Goal: Transaction & Acquisition: Purchase product/service

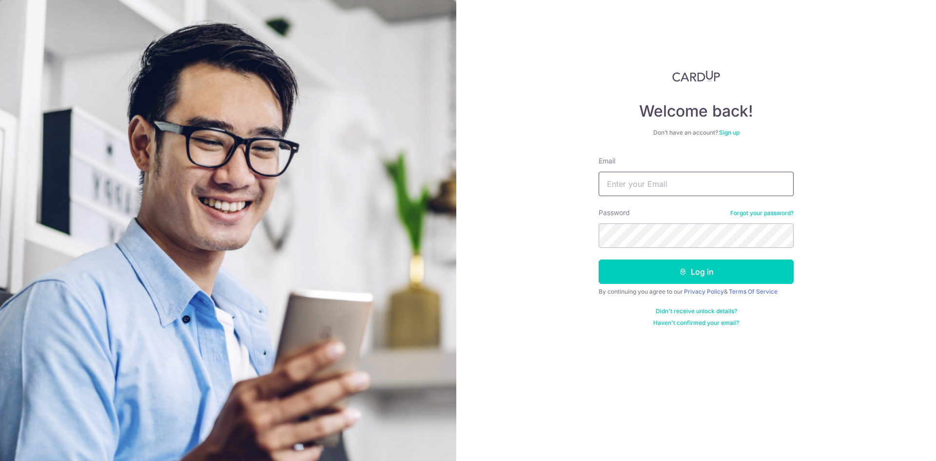
click at [679, 173] on input "Email" at bounding box center [696, 184] width 195 height 24
click at [676, 176] on input "Email" at bounding box center [696, 184] width 195 height 24
type input "[EMAIL_ADDRESS][DOMAIN_NAME]"
click at [599, 259] on button "Log in" at bounding box center [696, 271] width 195 height 24
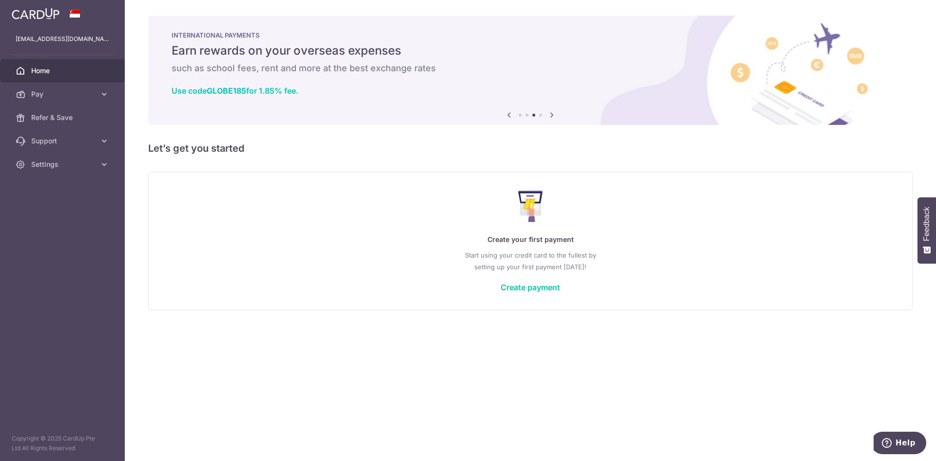
click at [555, 113] on icon at bounding box center [552, 115] width 12 height 12
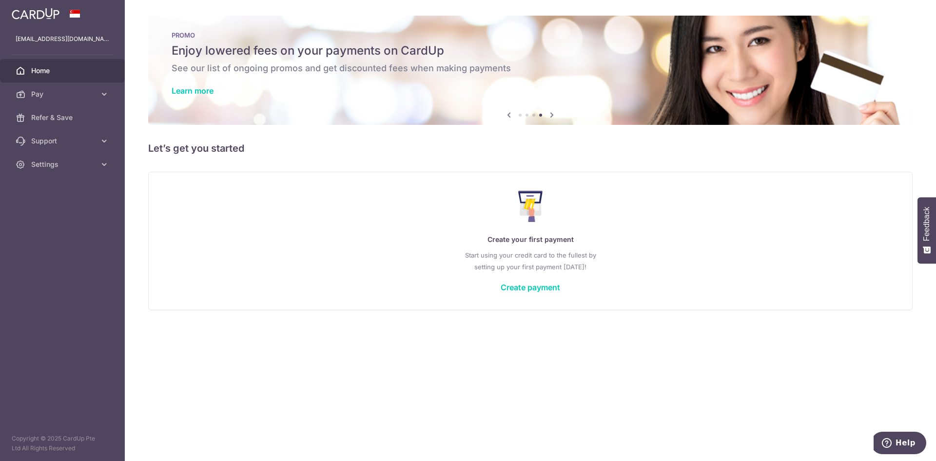
click at [555, 113] on icon at bounding box center [552, 115] width 12 height 12
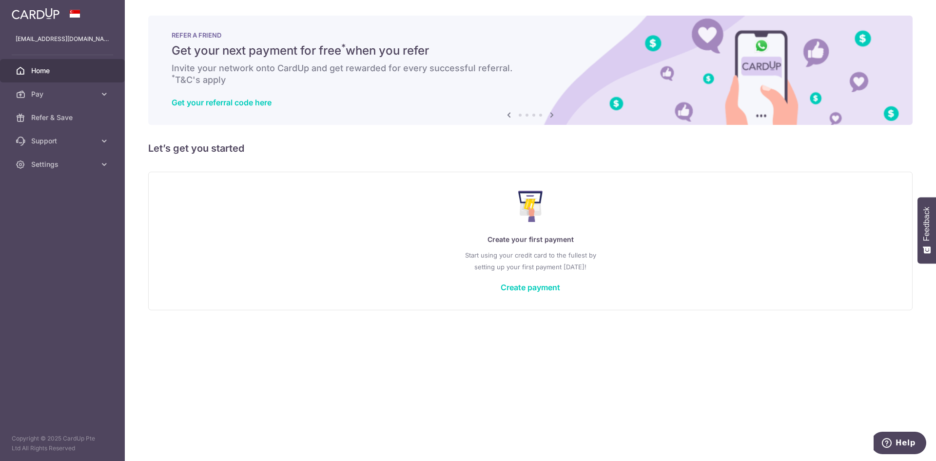
click at [555, 113] on icon at bounding box center [552, 115] width 12 height 12
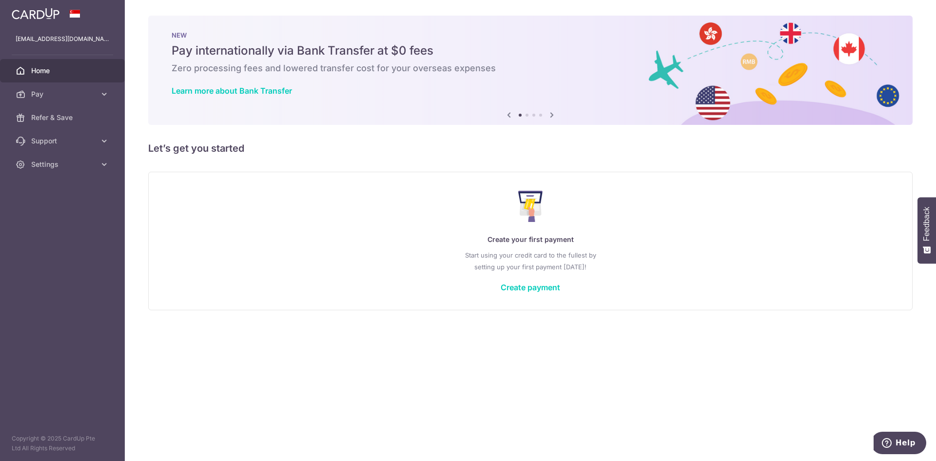
click at [555, 113] on icon at bounding box center [552, 115] width 12 height 12
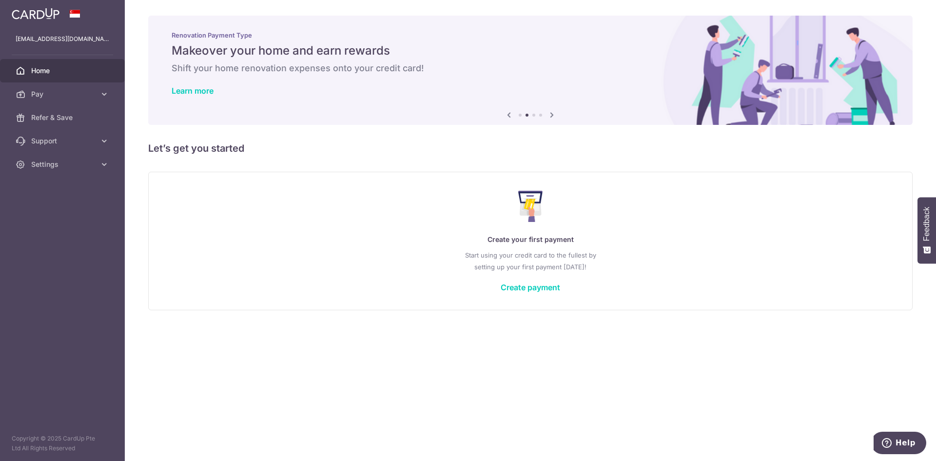
click at [555, 113] on icon at bounding box center [552, 115] width 12 height 12
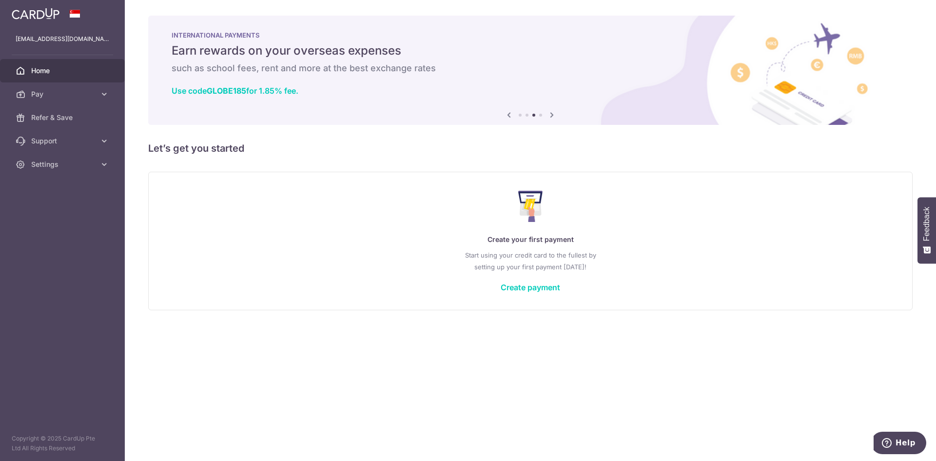
click at [551, 116] on icon at bounding box center [552, 115] width 12 height 12
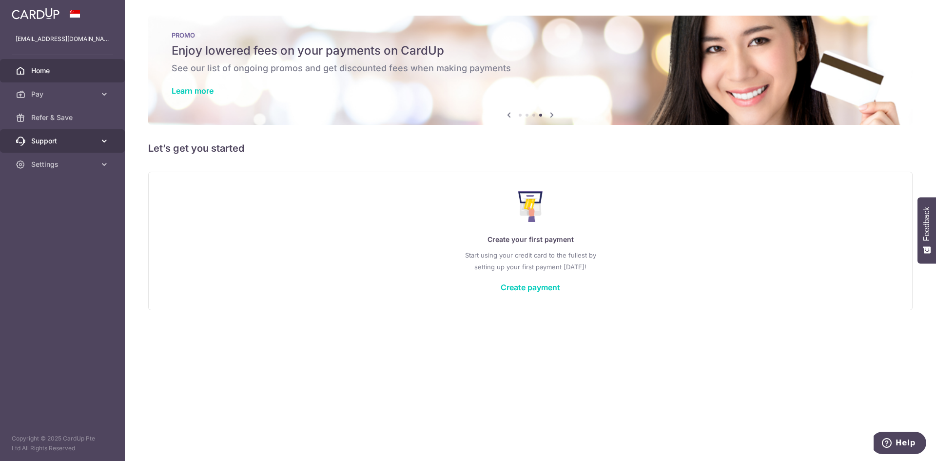
click at [91, 132] on link "Support" at bounding box center [62, 140] width 125 height 23
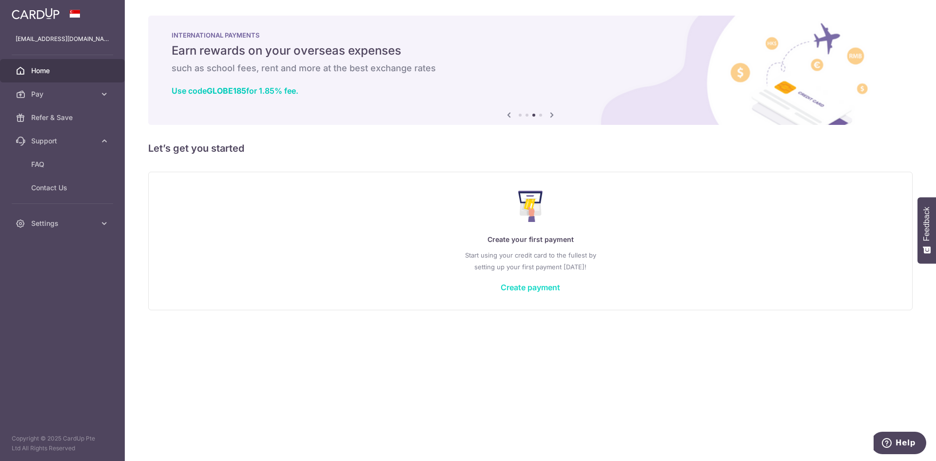
click at [520, 283] on link "Create payment" at bounding box center [530, 287] width 59 height 10
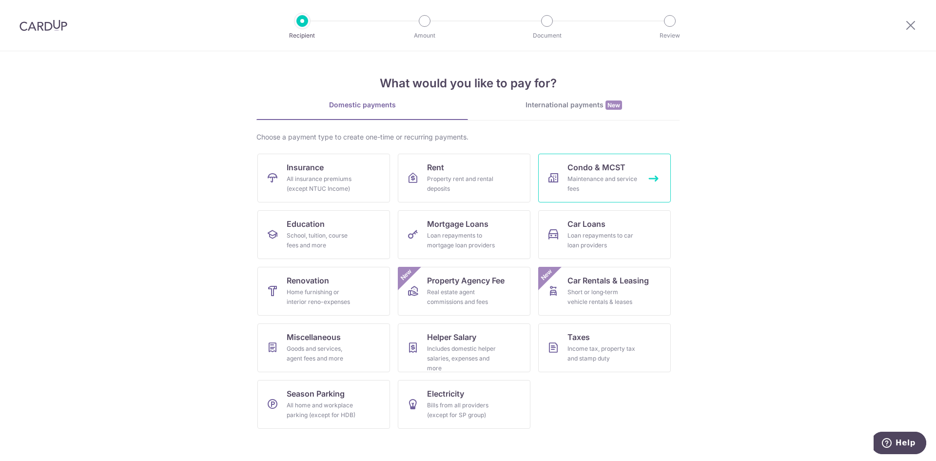
click at [612, 176] on div "Maintenance and service fees" at bounding box center [602, 184] width 70 height 20
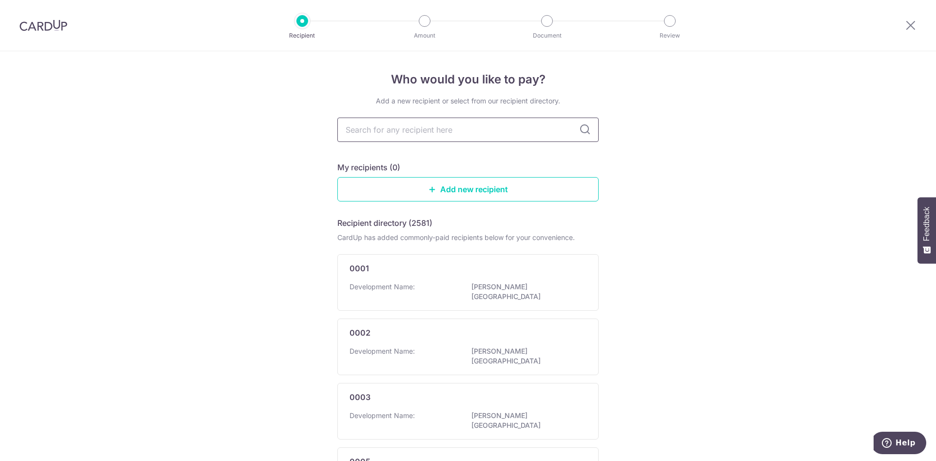
type input ";"
type input "la fiesta"
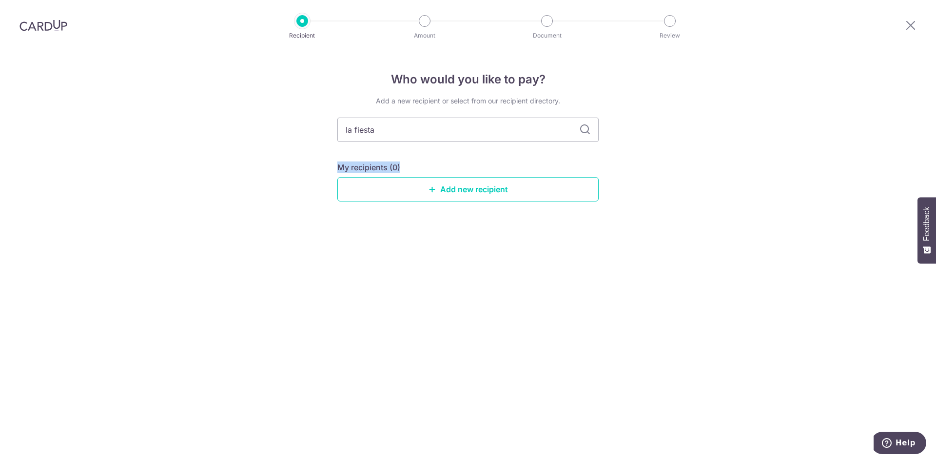
drag, startPoint x: 508, startPoint y: 142, endPoint x: 243, endPoint y: 137, distance: 264.3
click at [240, 137] on div "Who would you like to pay? Add a new recipient or select from our recipient dir…" at bounding box center [468, 256] width 936 height 410
click at [414, 128] on input "la fiesta" at bounding box center [467, 129] width 261 height 24
drag, startPoint x: 409, startPoint y: 130, endPoint x: 305, endPoint y: 130, distance: 104.3
click at [305, 130] on div "Who would you like to pay? Add a new recipient or select from our recipient dir…" at bounding box center [468, 256] width 936 height 410
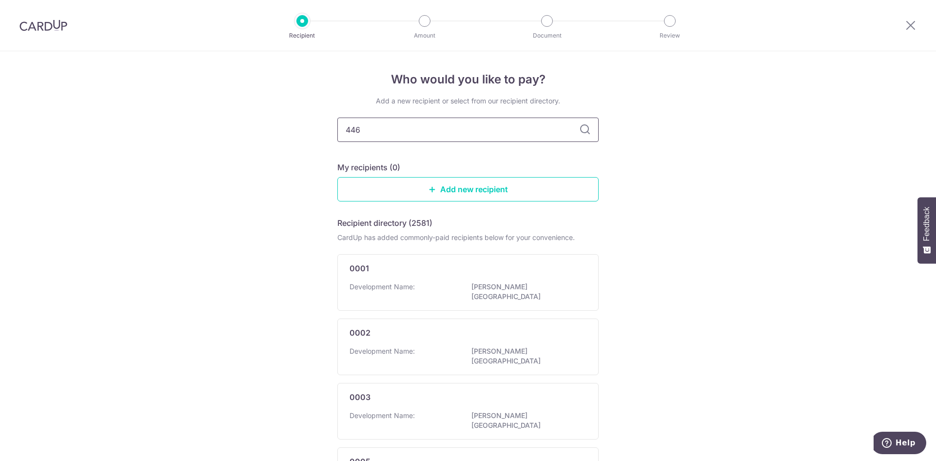
type input "4463"
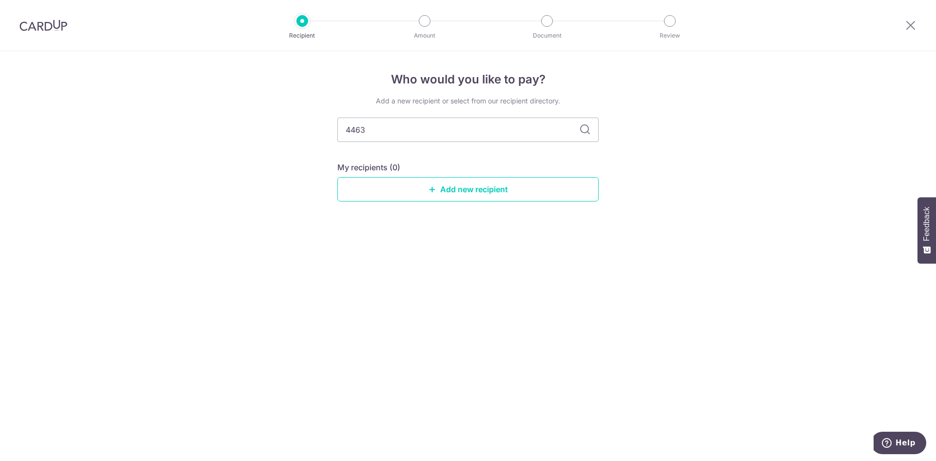
drag, startPoint x: 399, startPoint y: 129, endPoint x: 141, endPoint y: 129, distance: 258.4
click at [141, 129] on div "Who would you like to pay? Add a new recipient or select from our recipient dir…" at bounding box center [468, 256] width 936 height 410
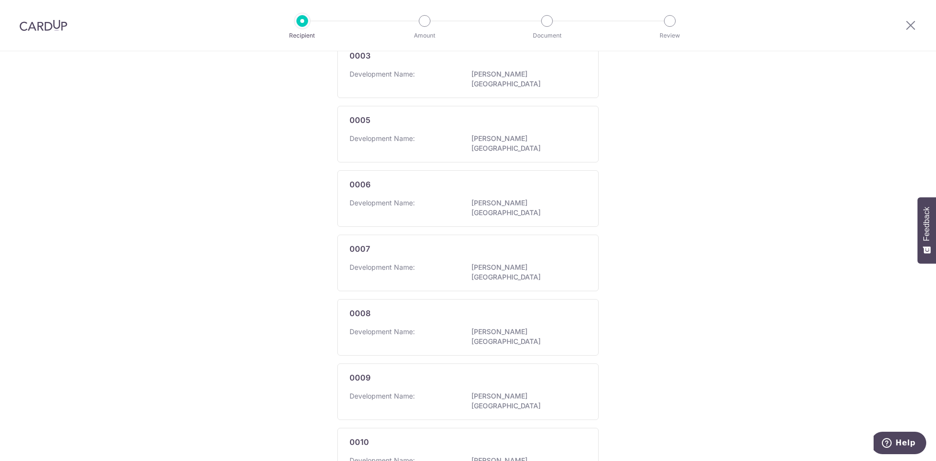
scroll to position [481, 0]
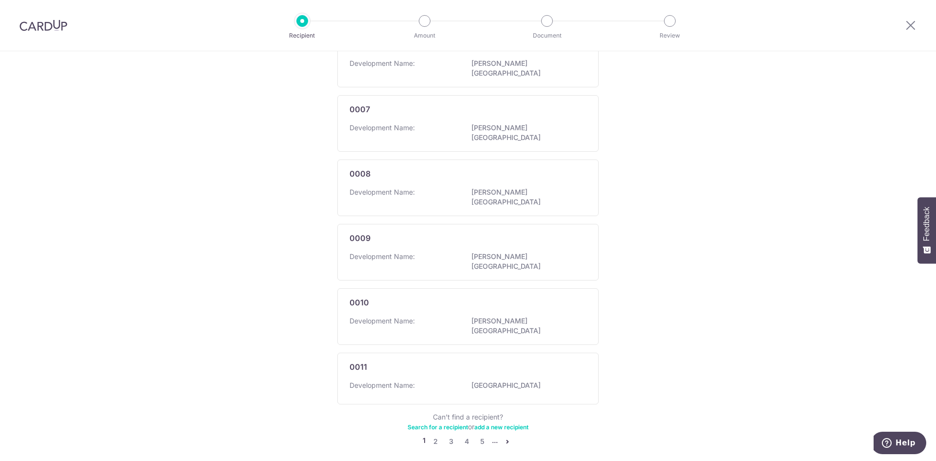
click at [450, 423] on link "Search for a recipient" at bounding box center [438, 426] width 60 height 7
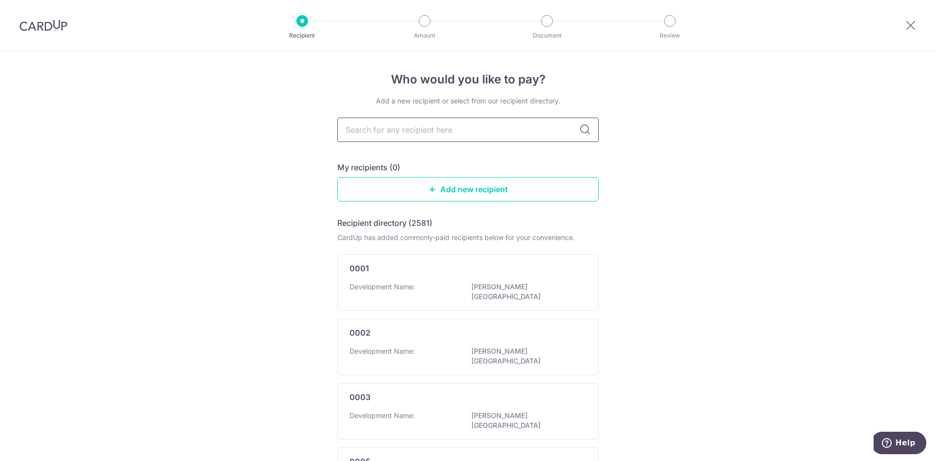
click at [450, 125] on input "text" at bounding box center [467, 129] width 261 height 24
type input "fiesta"
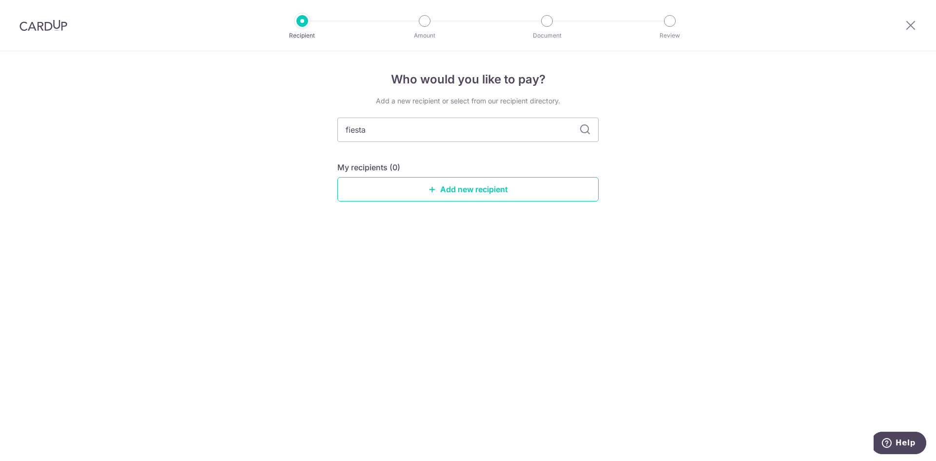
drag, startPoint x: 418, startPoint y: 131, endPoint x: 192, endPoint y: 135, distance: 226.7
click at [201, 137] on div "Who would you like to pay? Add a new recipient or select from our recipient dir…" at bounding box center [468, 256] width 936 height 410
click at [483, 184] on link "Add new recipient" at bounding box center [467, 189] width 261 height 24
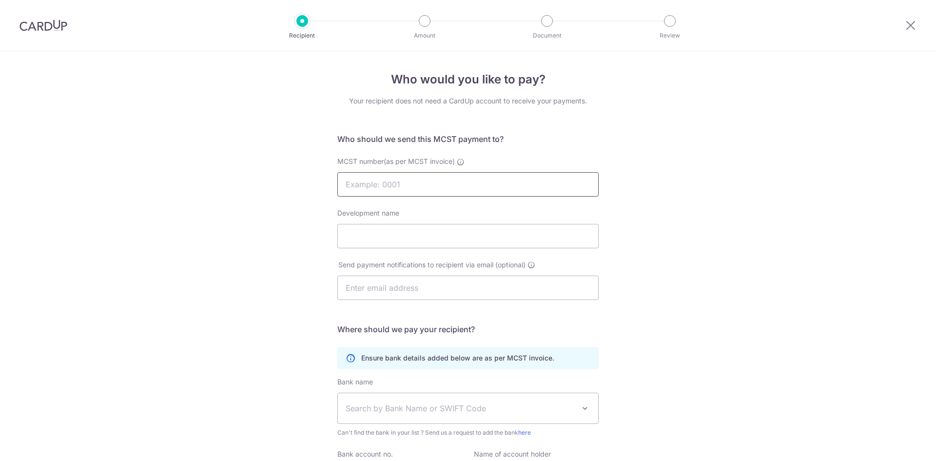
click at [435, 178] on input "MCST number(as per MCST invoice)" at bounding box center [467, 184] width 261 height 24
type input "4463"
click at [402, 229] on input "Development name" at bounding box center [467, 236] width 261 height 24
type input "La Fiesta"
click at [404, 289] on input "text" at bounding box center [467, 287] width 261 height 24
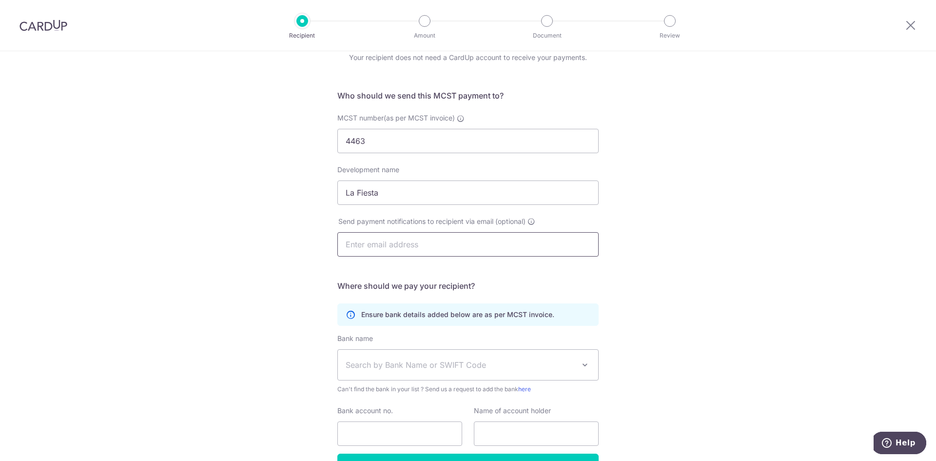
scroll to position [106, 0]
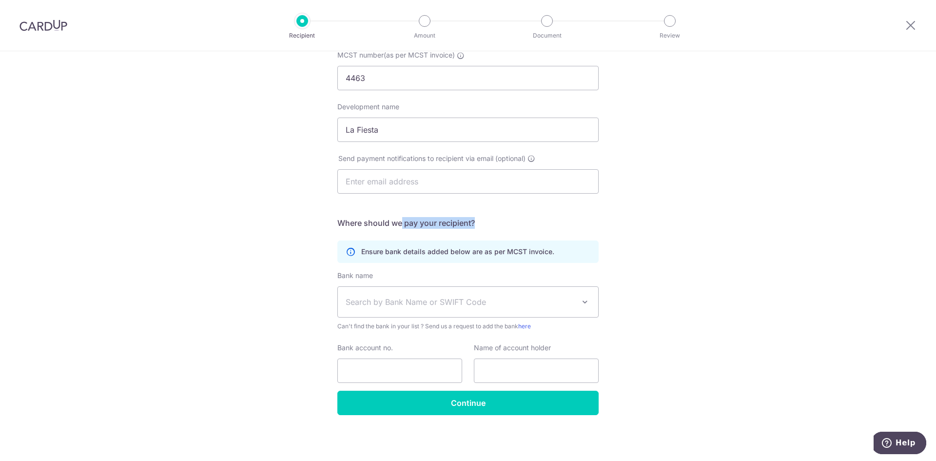
drag, startPoint x: 399, startPoint y: 222, endPoint x: 508, endPoint y: 222, distance: 108.7
click at [508, 222] on h5 "Where should we pay your recipient?" at bounding box center [467, 223] width 261 height 12
click at [457, 298] on span "Search by Bank Name or SWIFT Code" at bounding box center [460, 302] width 229 height 12
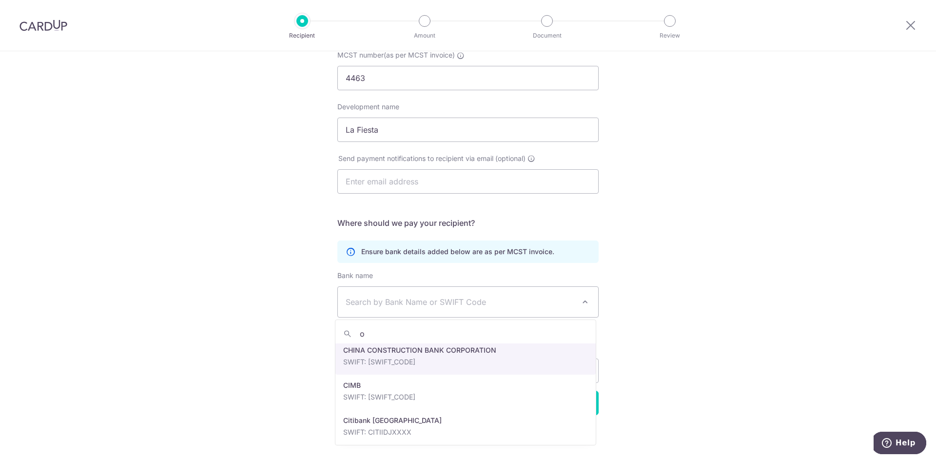
scroll to position [0, 0]
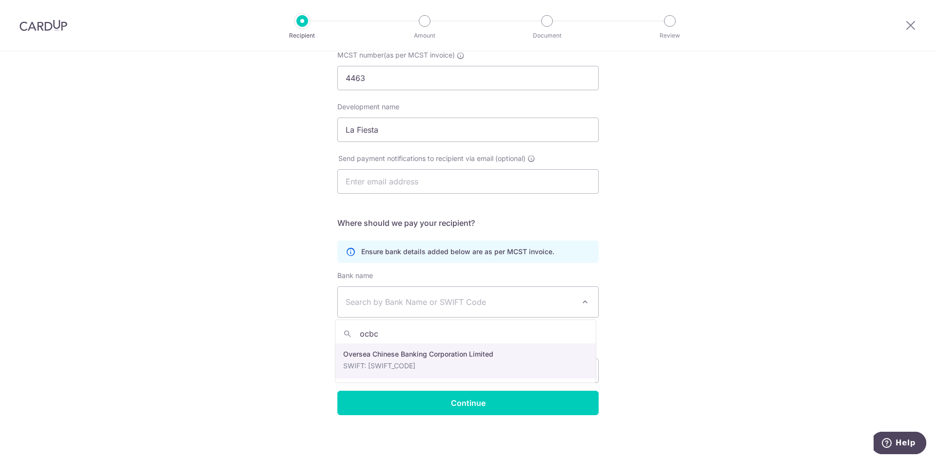
type input "ocbc"
select select "12"
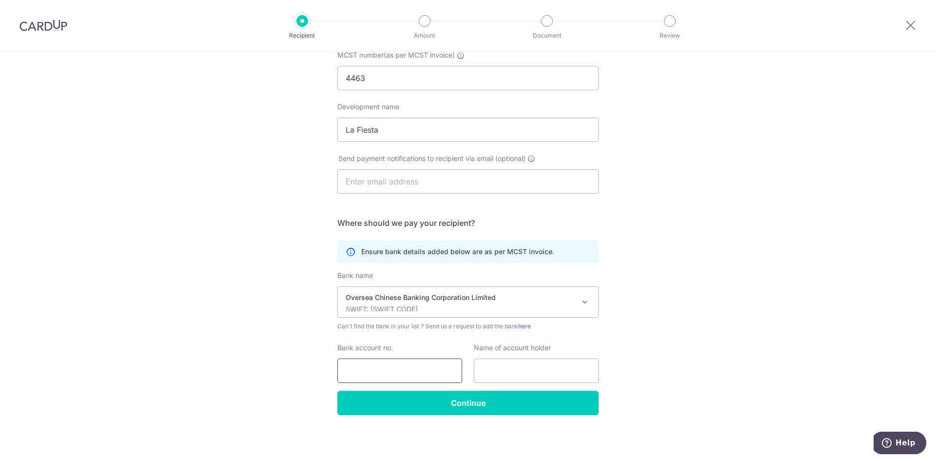
click at [395, 363] on input "Bank account no." at bounding box center [399, 370] width 125 height 24
type input "712243633001"
click at [489, 379] on input "text" at bounding box center [536, 370] width 125 height 24
type input ":"
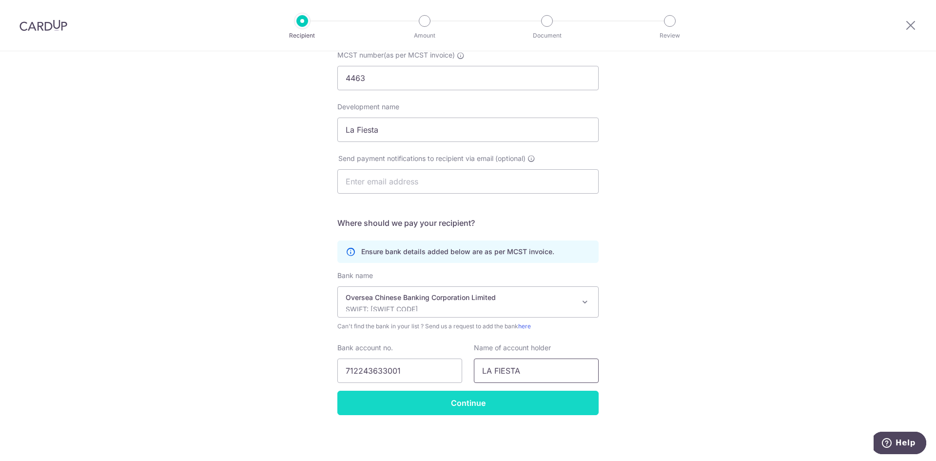
type input "LA FIESTA"
click at [491, 396] on input "Continue" at bounding box center [467, 403] width 261 height 24
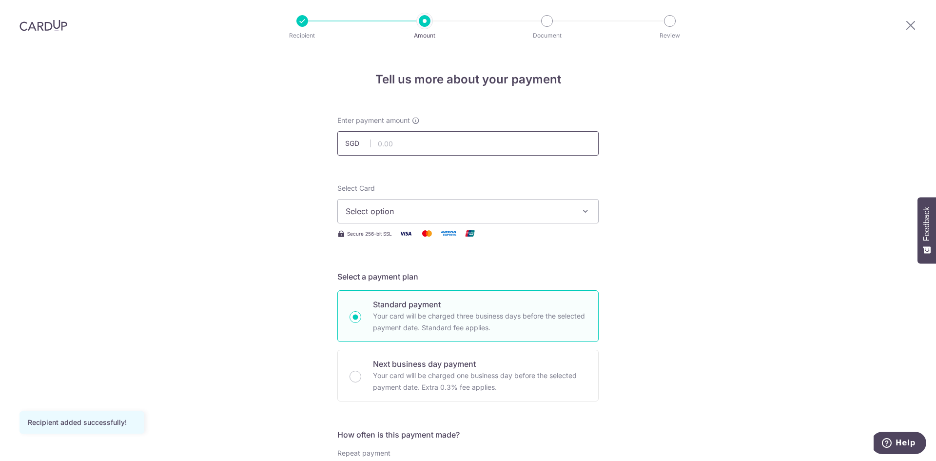
click at [396, 153] on input "text" at bounding box center [467, 143] width 261 height 24
click at [409, 140] on input "text" at bounding box center [467, 143] width 261 height 24
click at [411, 137] on input "text" at bounding box center [467, 143] width 261 height 24
type input "928.81"
click at [407, 204] on button "Select option" at bounding box center [467, 211] width 261 height 24
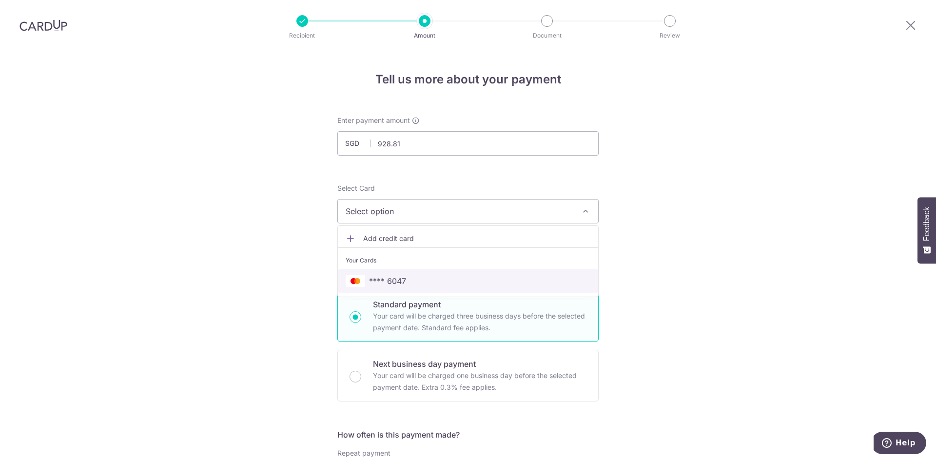
click at [410, 280] on span "**** 6047" at bounding box center [468, 281] width 245 height 12
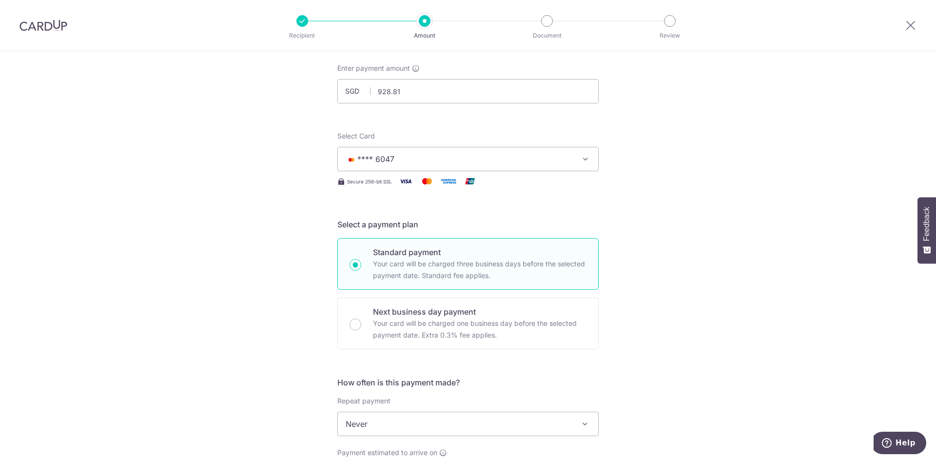
scroll to position [146, 0]
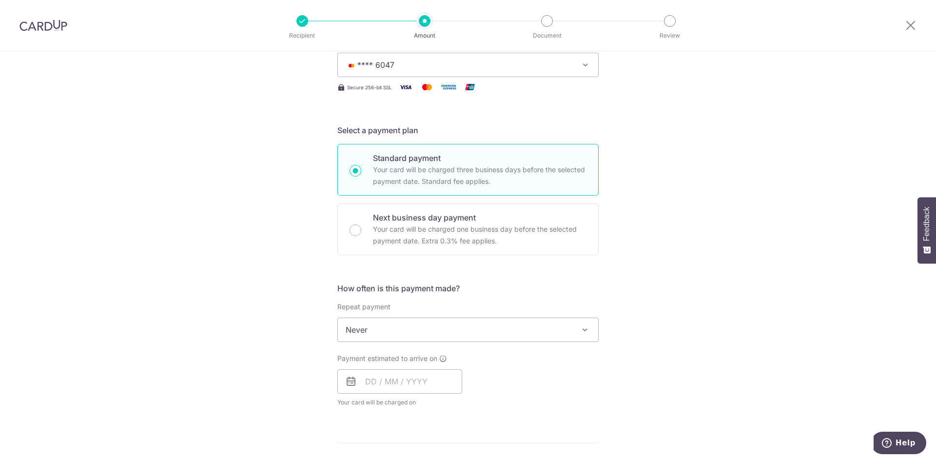
click at [399, 328] on span "Never" at bounding box center [468, 329] width 260 height 23
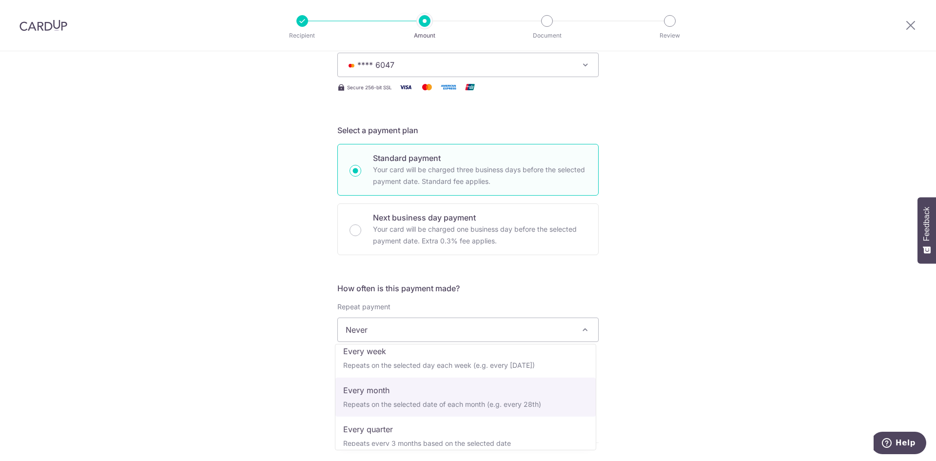
scroll to position [98, 0]
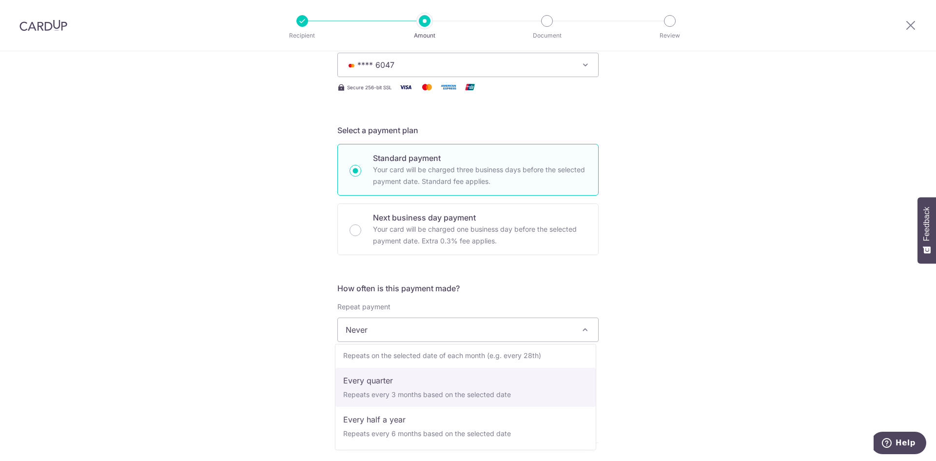
select select "4"
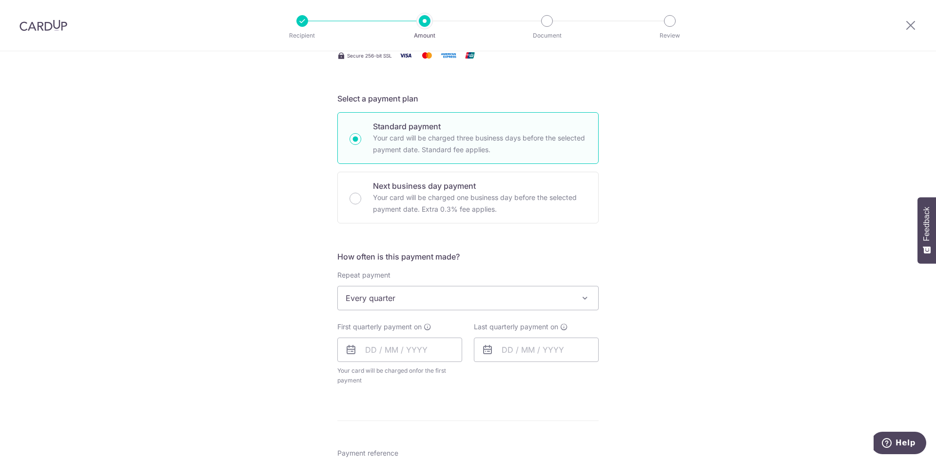
scroll to position [195, 0]
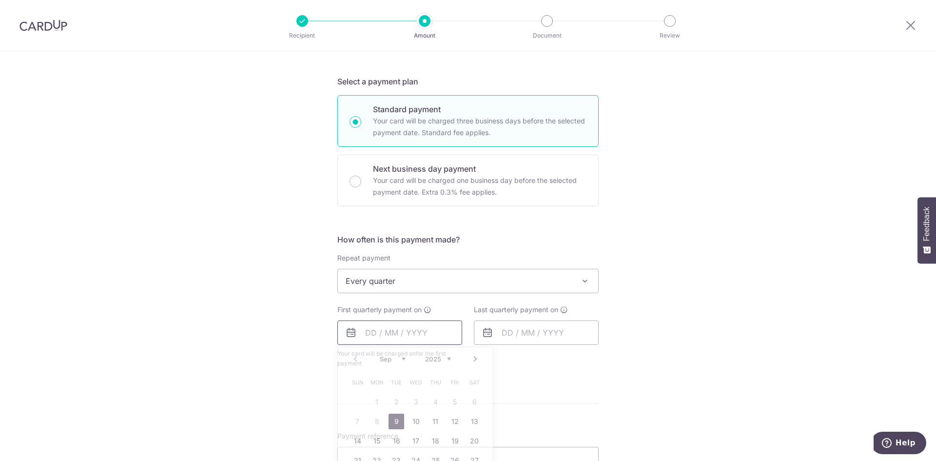
click at [397, 331] on input "text" at bounding box center [399, 332] width 125 height 24
click at [371, 438] on link "15" at bounding box center [377, 441] width 16 height 16
type input "[DATE]"
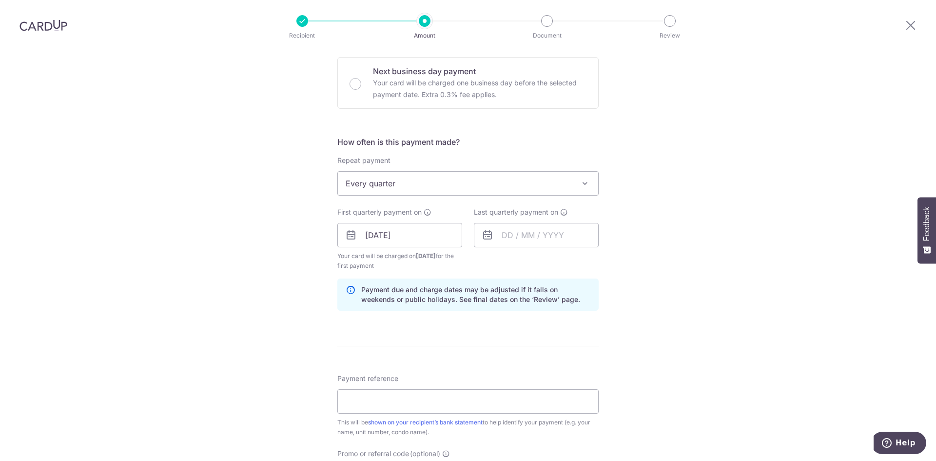
scroll to position [341, 0]
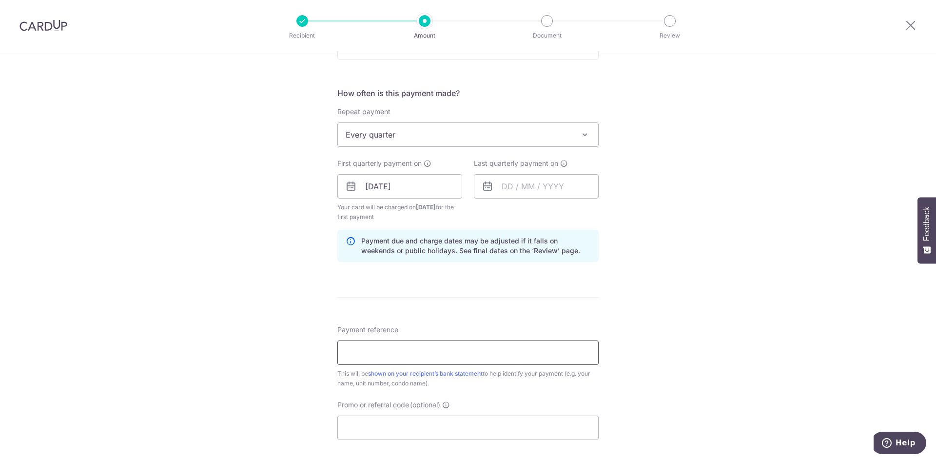
click at [403, 356] on input "Payment reference" at bounding box center [467, 352] width 261 height 24
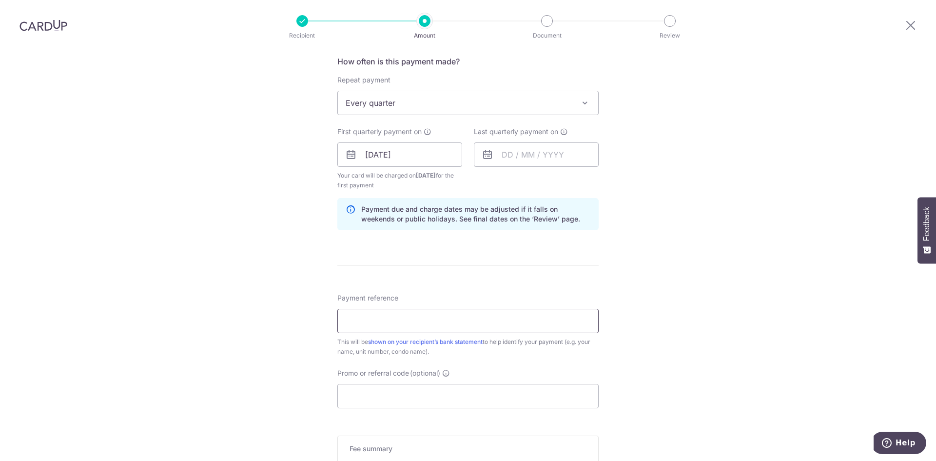
scroll to position [390, 0]
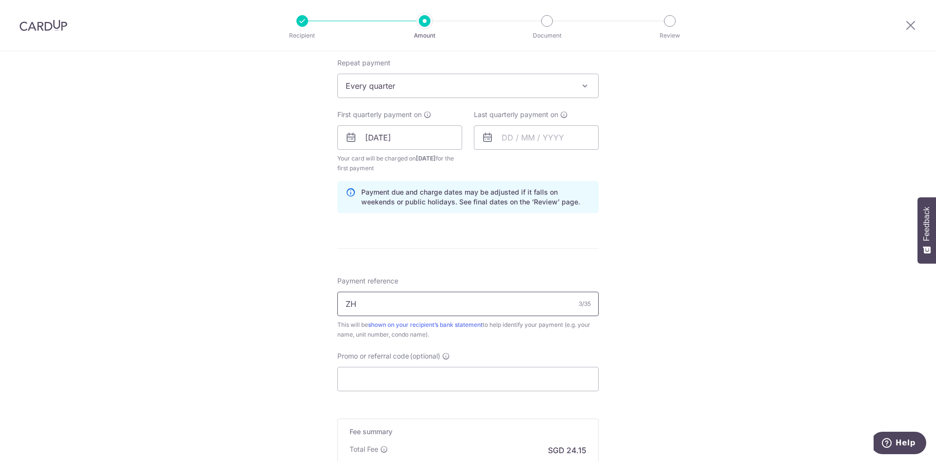
type input "Z"
type input "X"
type input "Z"
type input "blk68 #10-39"
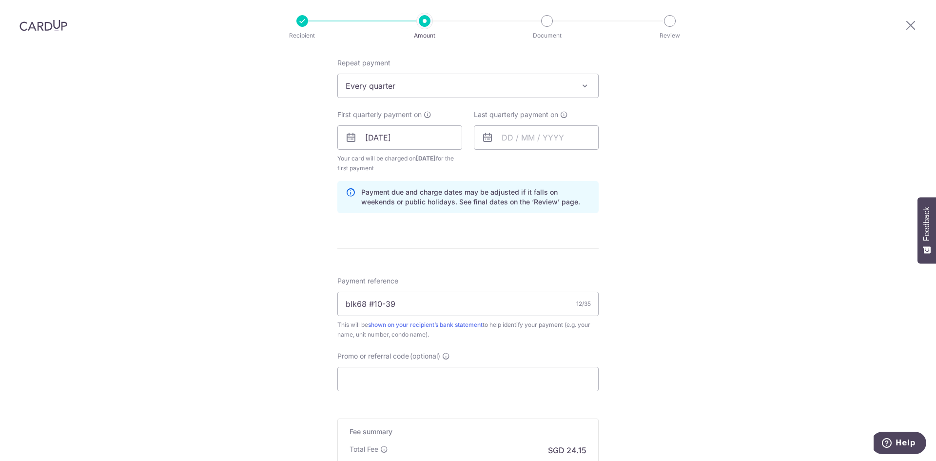
click at [717, 276] on div "Tell us more about your payment Enter payment amount SGD 928.81 928.81 Recipien…" at bounding box center [468, 127] width 936 height 932
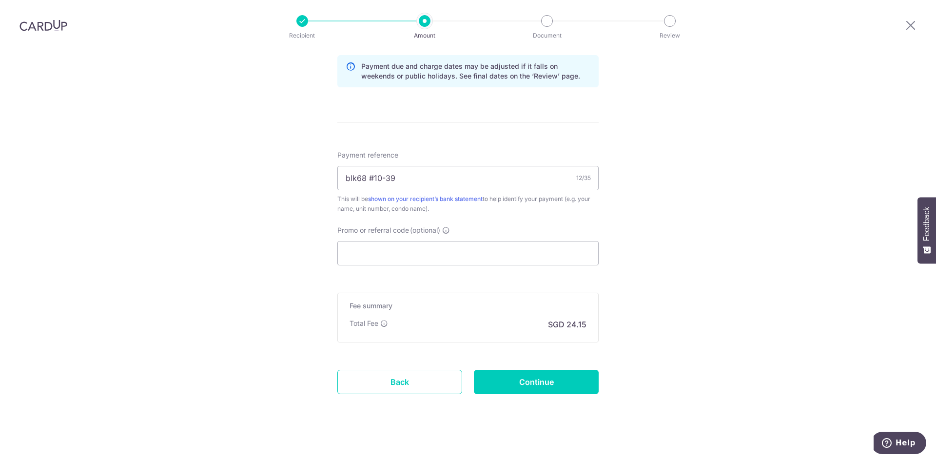
scroll to position [522, 0]
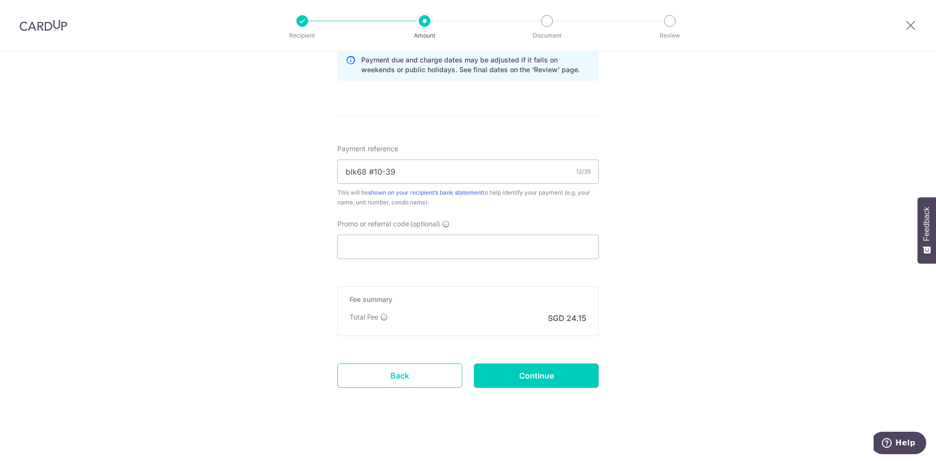
click at [570, 279] on form "Enter payment amount SGD 928.81 928.81 Recipient added successfully! Select Car…" at bounding box center [467, 3] width 261 height 821
click at [382, 249] on input "Promo or referral code (optional)" at bounding box center [467, 247] width 261 height 24
paste input "3HOME25R"
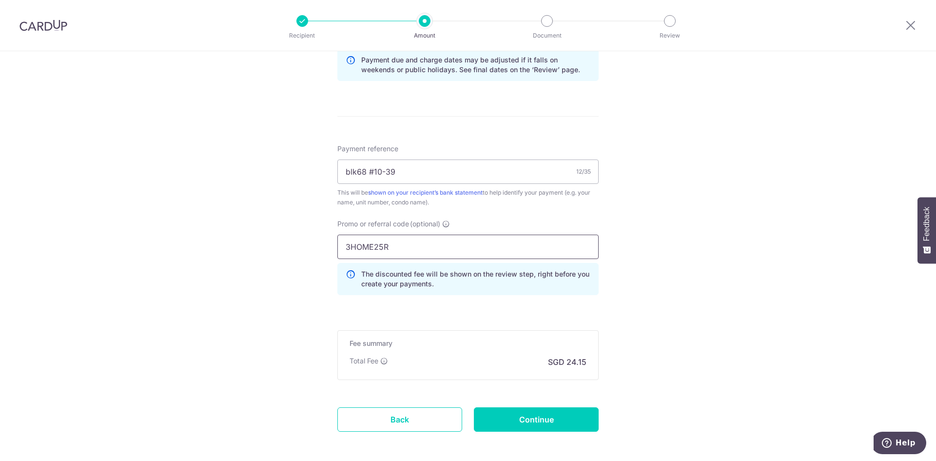
type input "3HOME25R"
click at [648, 266] on div "Tell us more about your payment Enter payment amount SGD 928.81 928.81 Recipien…" at bounding box center [468, 17] width 936 height 976
click at [549, 421] on input "Continue" at bounding box center [536, 419] width 125 height 24
type input "Create Schedule"
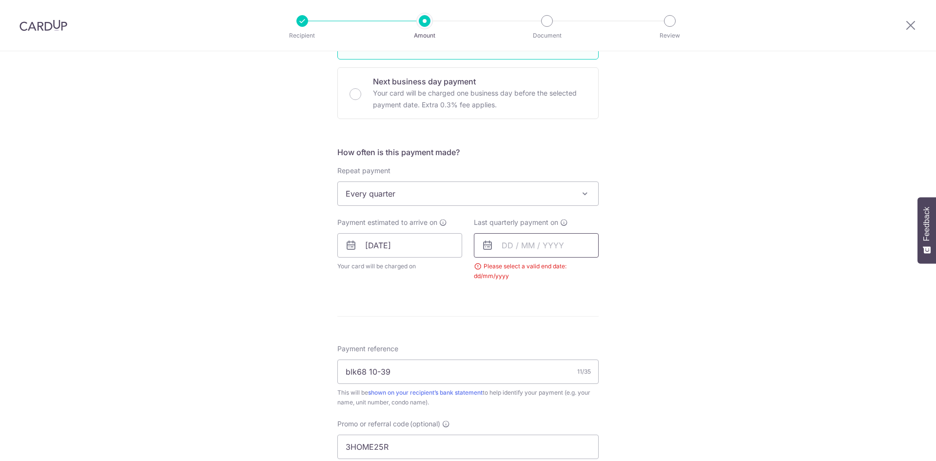
click at [525, 242] on input "text" at bounding box center [536, 245] width 125 height 24
click at [585, 269] on div "Prev Next Sep Oct Nov [DATE] 2026 2027 2028 2029 2030 2031 2032 2033 2034 2035" at bounding box center [551, 271] width 155 height 23
click at [582, 272] on select "2025 2026 2027 2028 2029 2030 2031 2032 2033 2034 2035" at bounding box center [575, 272] width 26 height 8
click at [551, 357] on link "16" at bounding box center [553, 354] width 16 height 16
type input "[DATE]"
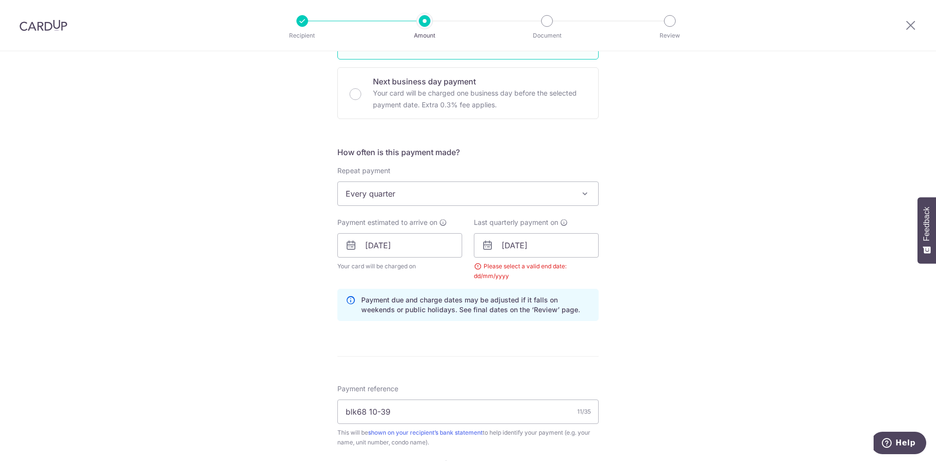
click at [659, 267] on div "Tell us more about your payment Enter payment amount SGD 928.81 928.81 Select C…" at bounding box center [468, 257] width 936 height 976
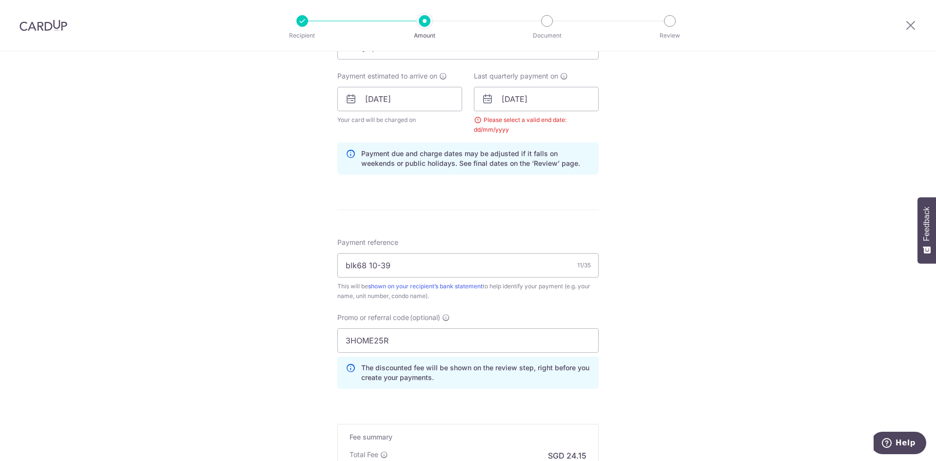
scroll to position [566, 0]
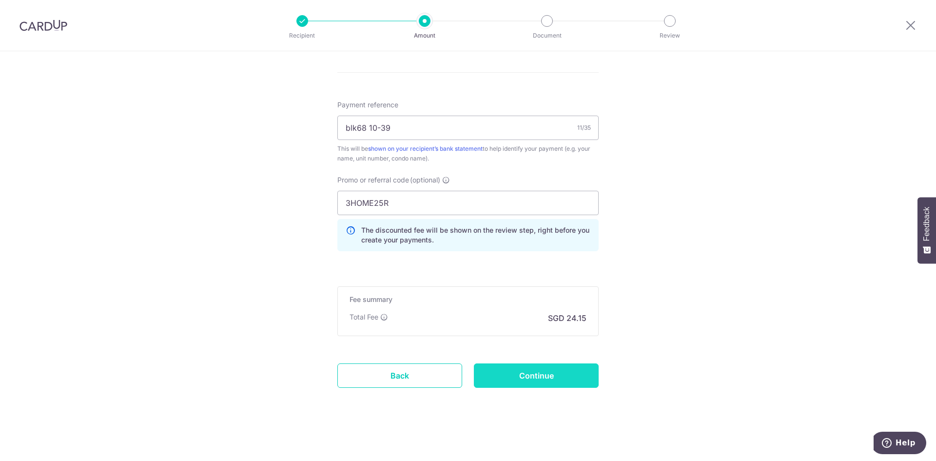
click at [528, 376] on input "Continue" at bounding box center [536, 375] width 125 height 24
type input "Create Schedule"
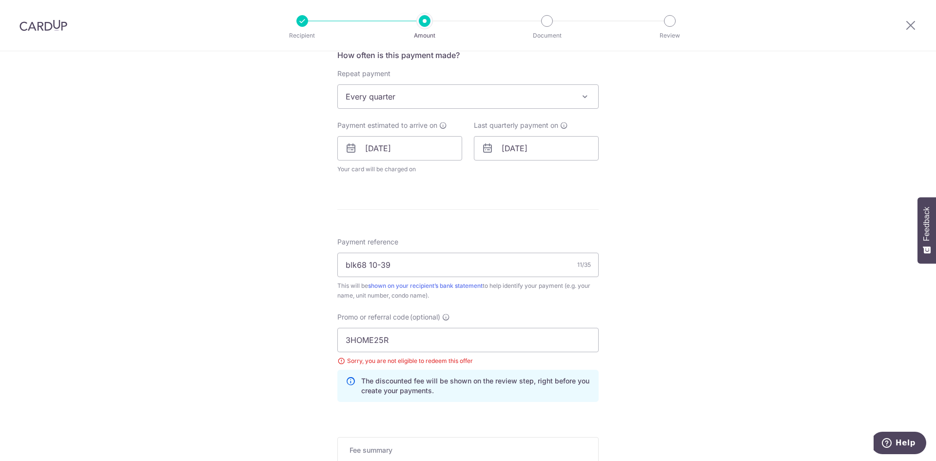
scroll to position [530, 0]
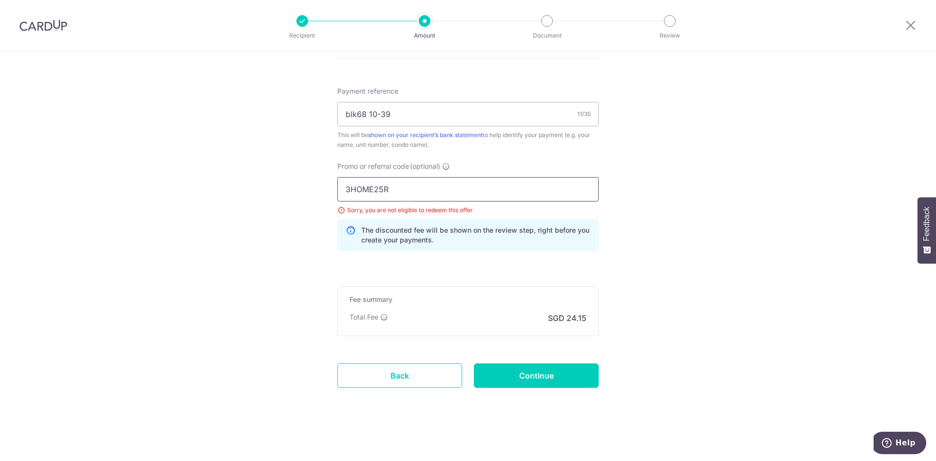
drag, startPoint x: 396, startPoint y: 189, endPoint x: 294, endPoint y: 189, distance: 101.9
paste input "MILELION"
type input "MILELION"
click at [540, 372] on input "Continue" at bounding box center [536, 375] width 125 height 24
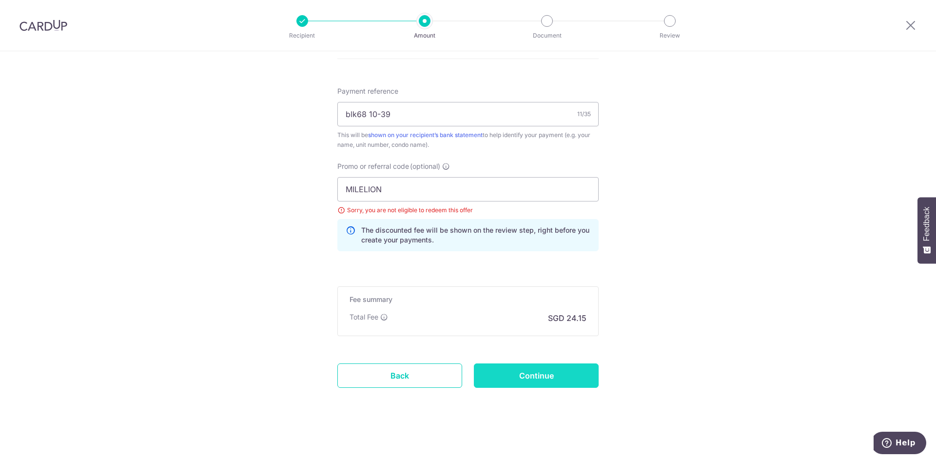
type input "Update Schedule"
drag, startPoint x: 415, startPoint y: 184, endPoint x: 382, endPoint y: 220, distance: 48.6
paste input "REC185"
type input "REC185"
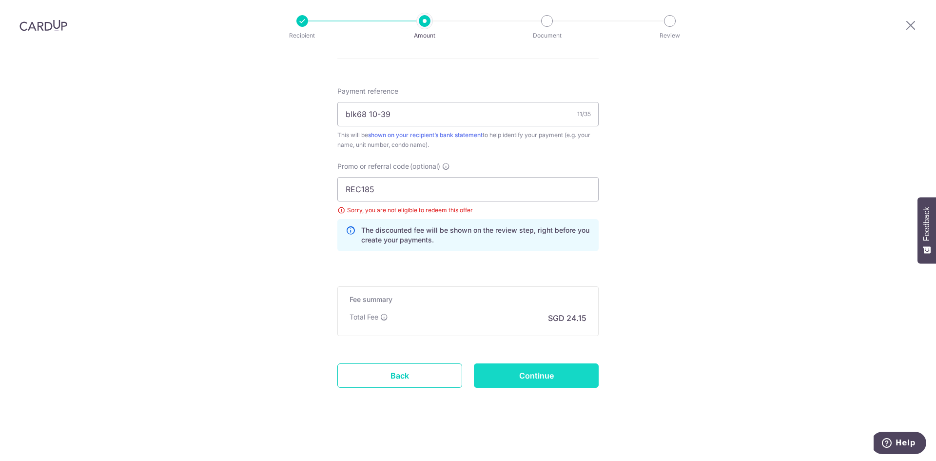
click at [564, 374] on input "Continue" at bounding box center [536, 375] width 125 height 24
type input "Update Schedule"
drag, startPoint x: 398, startPoint y: 188, endPoint x: 272, endPoint y: 190, distance: 126.8
paste input "OFF22"
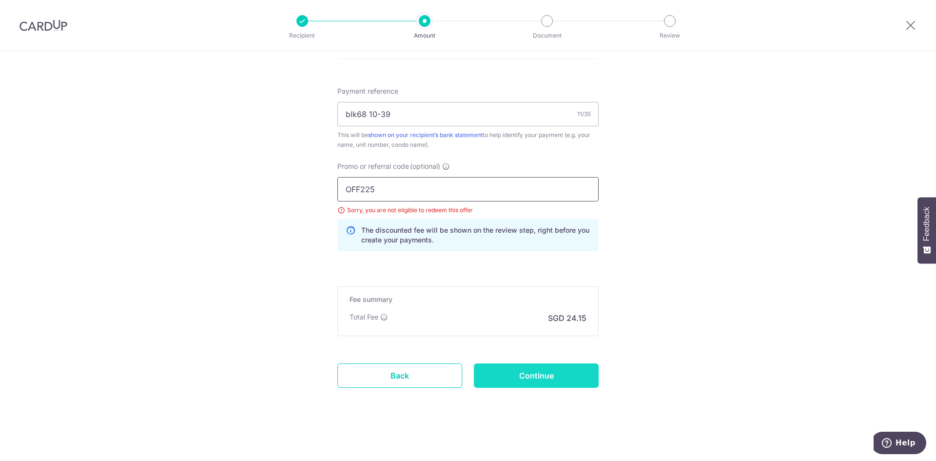
type input "OFF225"
click at [522, 374] on input "Continue" at bounding box center [536, 375] width 125 height 24
type input "Update Schedule"
